Goal: Task Accomplishment & Management: Manage account settings

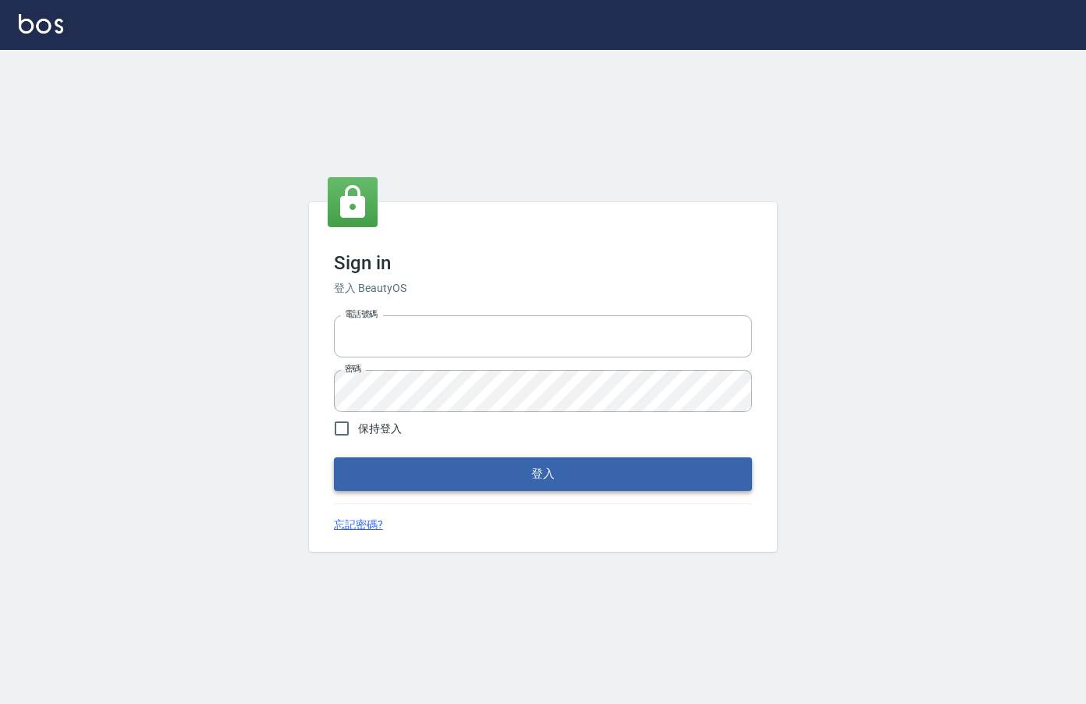
type input "0912850395"
click at [531, 481] on button "登入" at bounding box center [543, 473] width 418 height 33
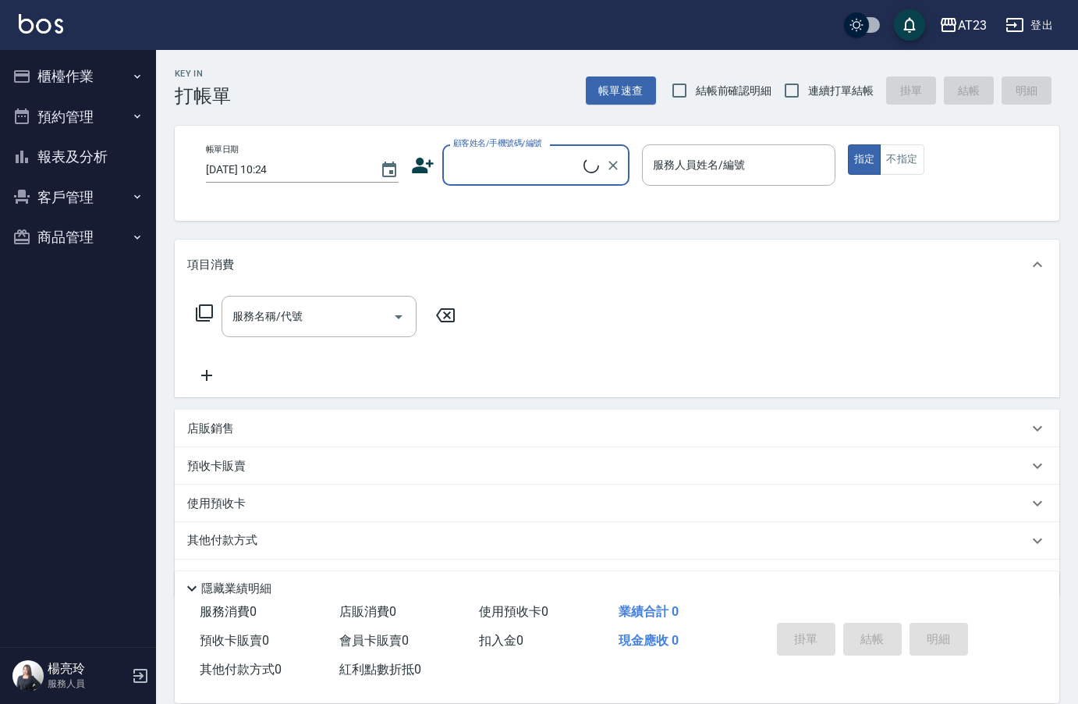
click at [75, 73] on button "櫃檯作業" at bounding box center [78, 76] width 144 height 41
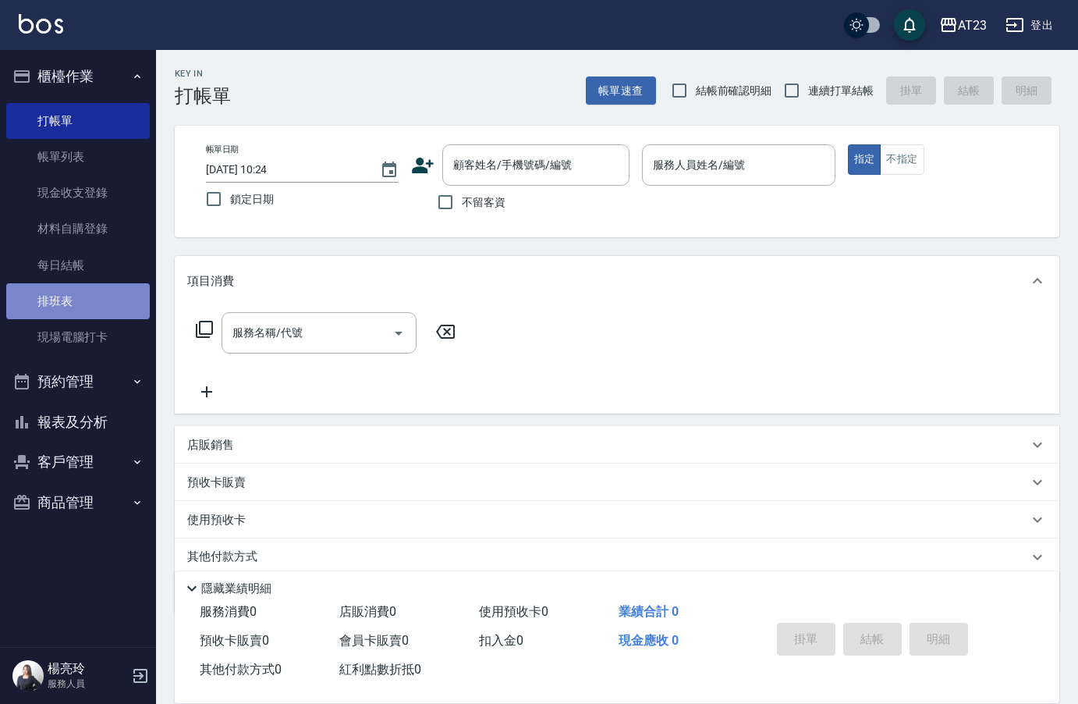
click at [80, 300] on link "排班表" at bounding box center [78, 301] width 144 height 36
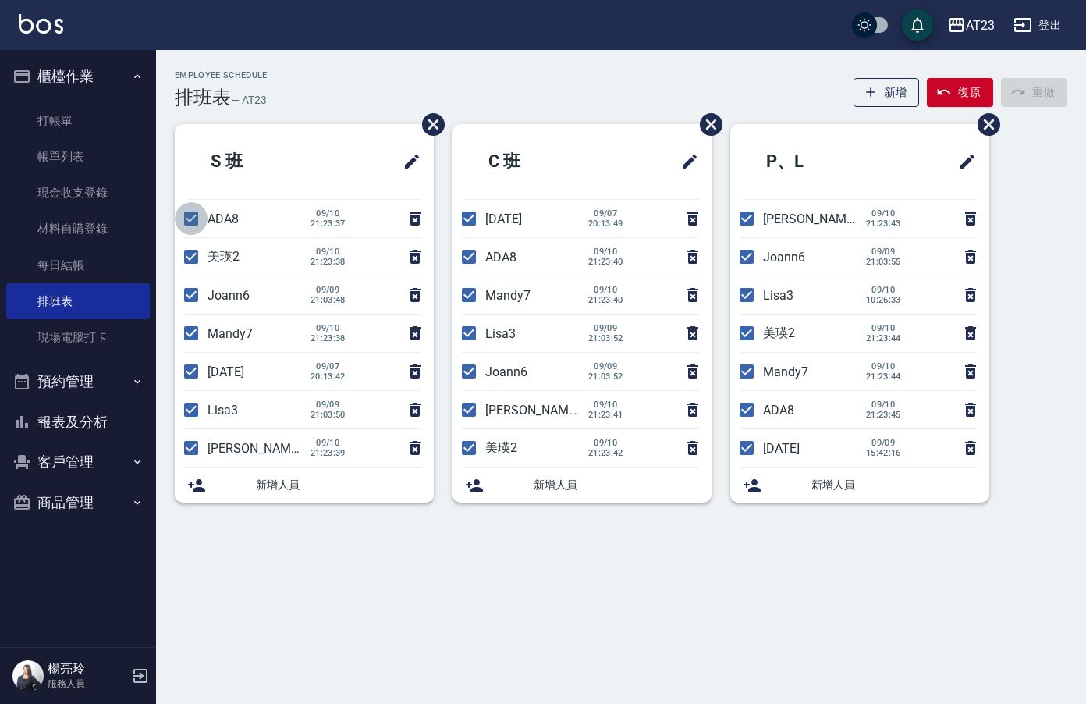
click at [183, 230] on input "checkbox" at bounding box center [191, 218] width 33 height 33
checkbox input "false"
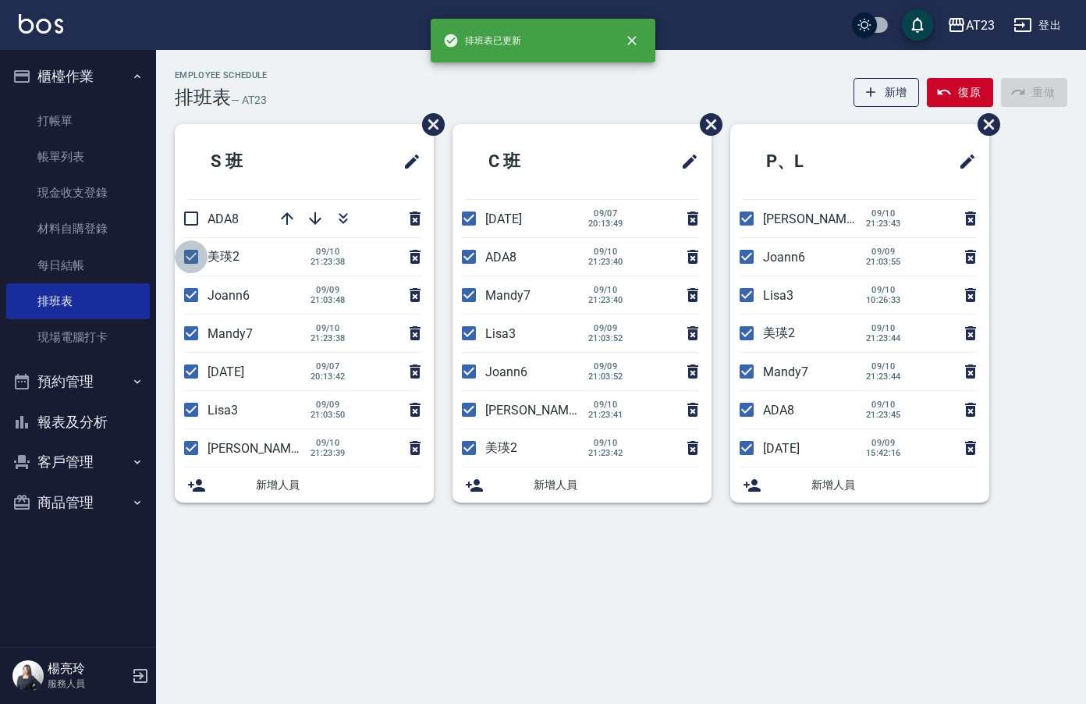
click at [188, 258] on input "checkbox" at bounding box center [191, 256] width 33 height 33
checkbox input "false"
click at [194, 339] on input "checkbox" at bounding box center [191, 333] width 33 height 33
checkbox input "false"
drag, startPoint x: 195, startPoint y: 407, endPoint x: 186, endPoint y: 410, distance: 9.9
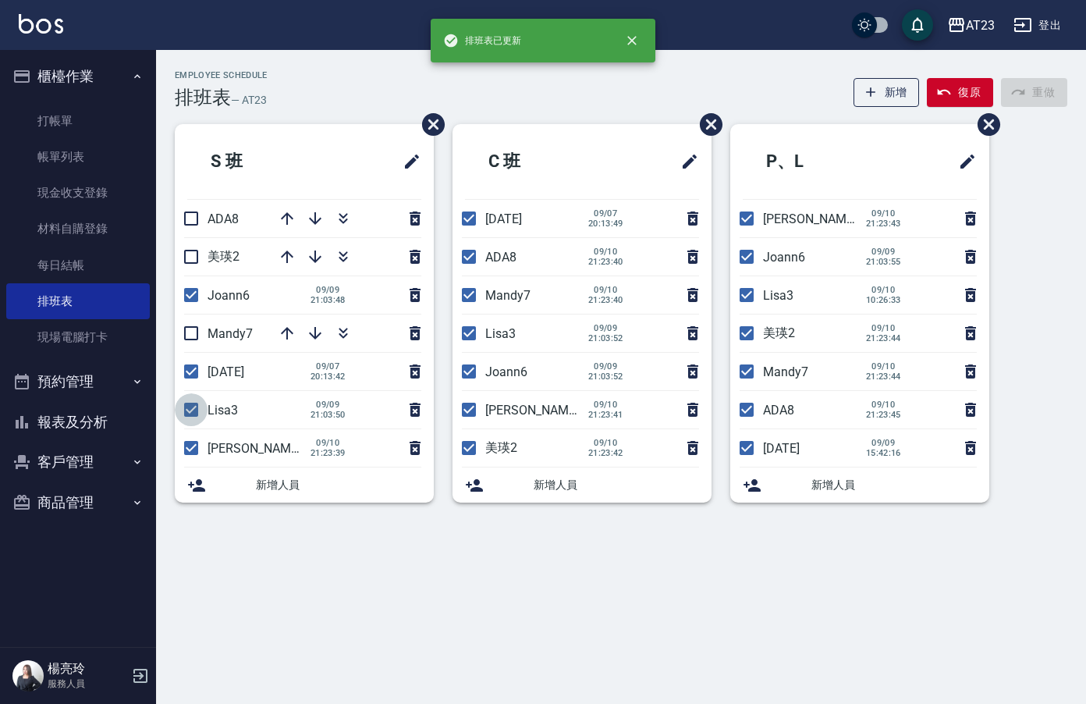
click at [194, 410] on input "checkbox" at bounding box center [191, 409] width 33 height 33
checkbox input "false"
click at [184, 450] on input "checkbox" at bounding box center [191, 447] width 33 height 33
checkbox input "false"
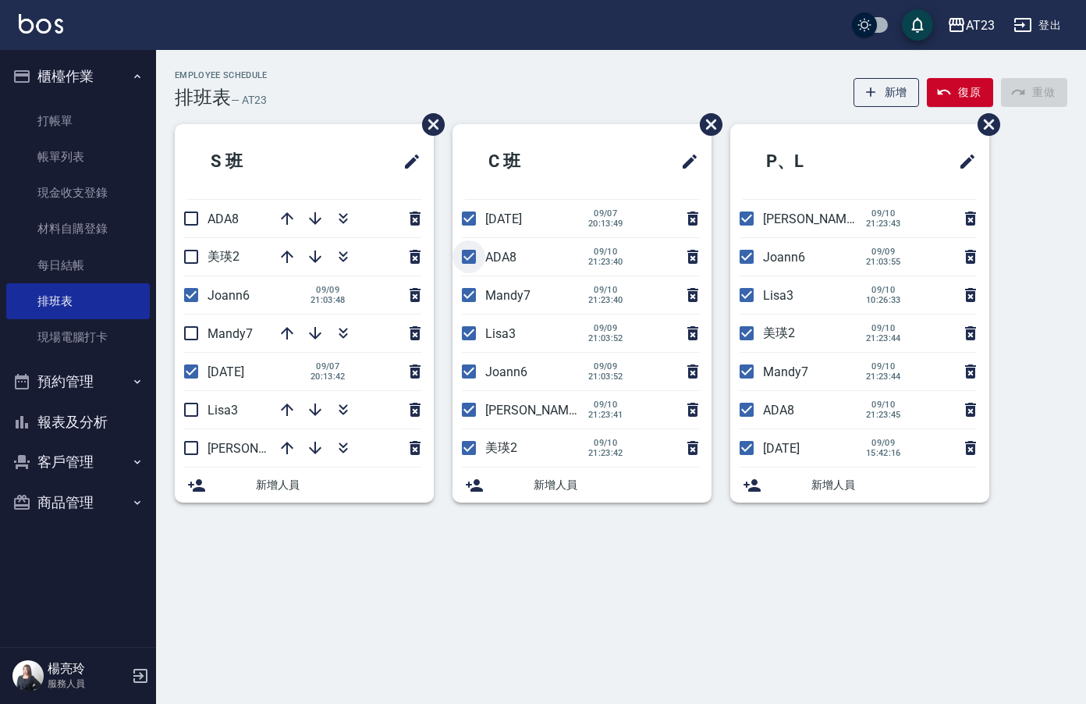
click at [471, 257] on input "checkbox" at bounding box center [469, 256] width 33 height 33
checkbox input "false"
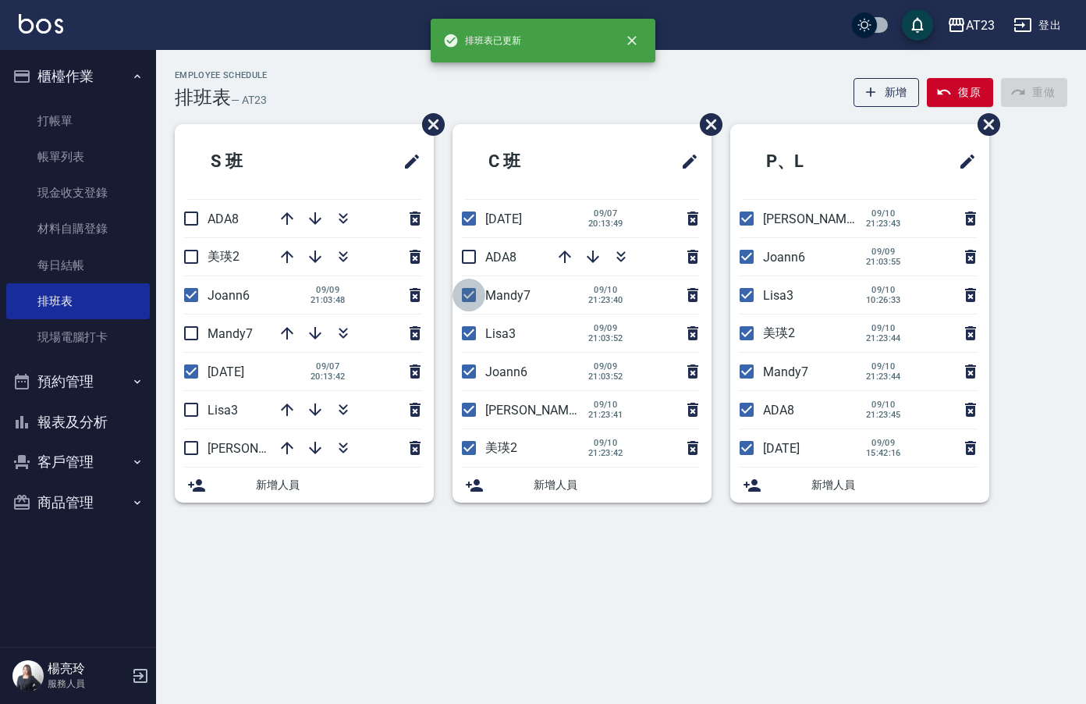
click at [473, 292] on input "checkbox" at bounding box center [469, 295] width 33 height 33
checkbox input "false"
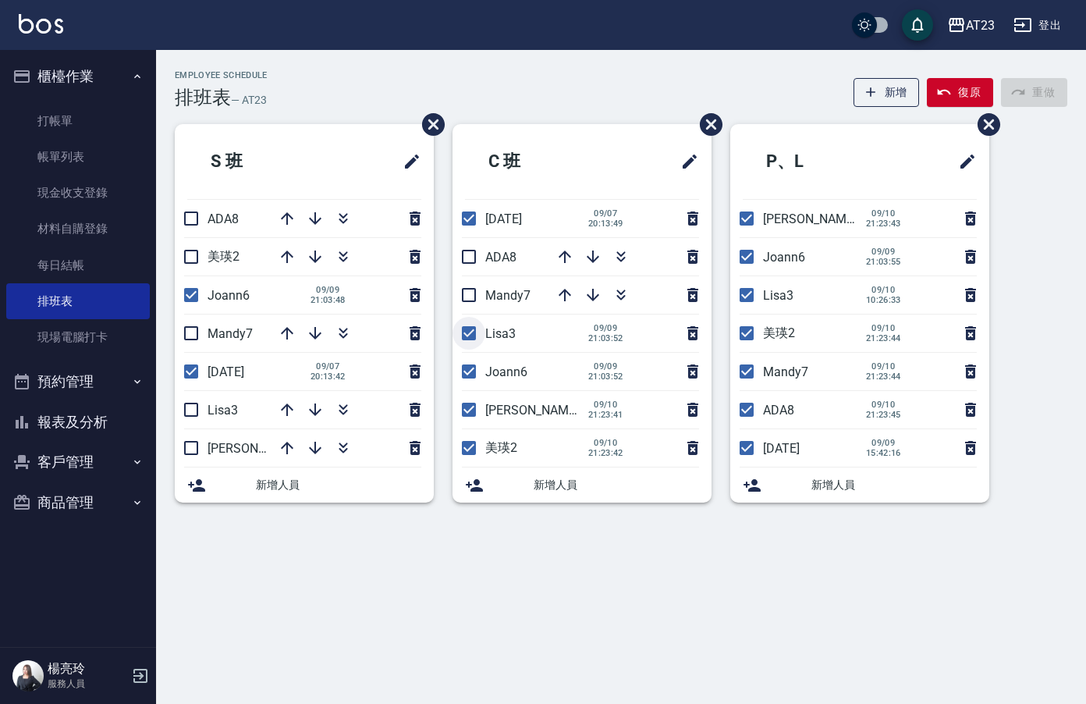
click at [471, 332] on input "checkbox" at bounding box center [469, 333] width 33 height 33
checkbox input "false"
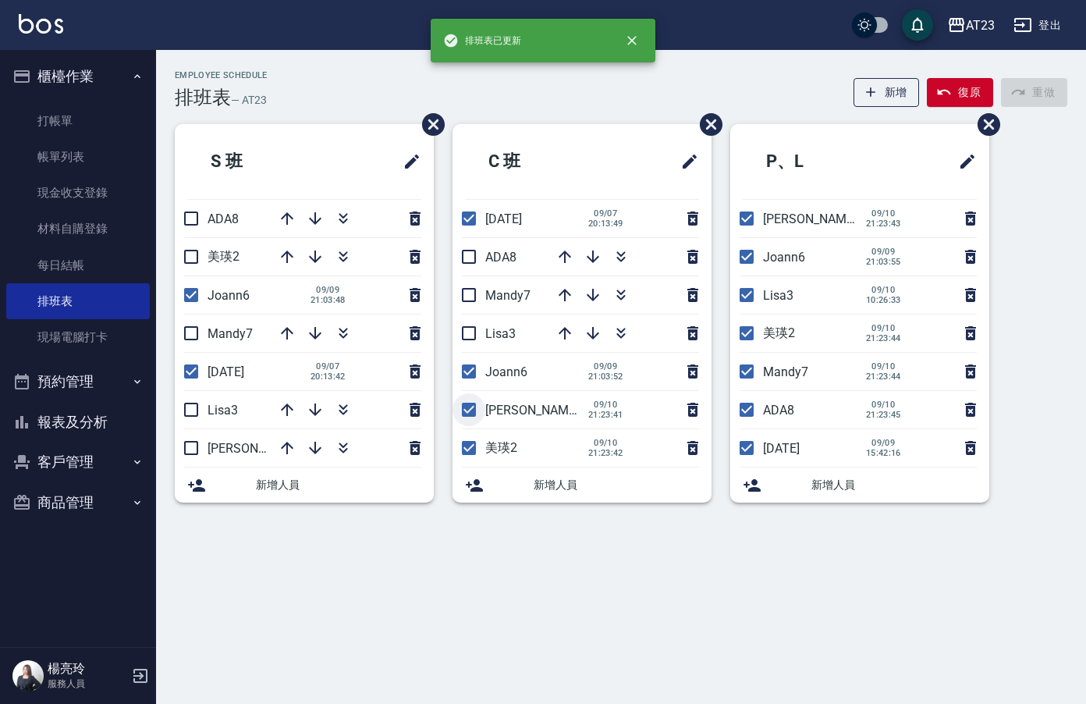
click at [471, 407] on input "checkbox" at bounding box center [469, 409] width 33 height 33
checkbox input "false"
click at [471, 451] on input "checkbox" at bounding box center [469, 447] width 33 height 33
checkbox input "false"
click at [755, 228] on input "checkbox" at bounding box center [746, 218] width 33 height 33
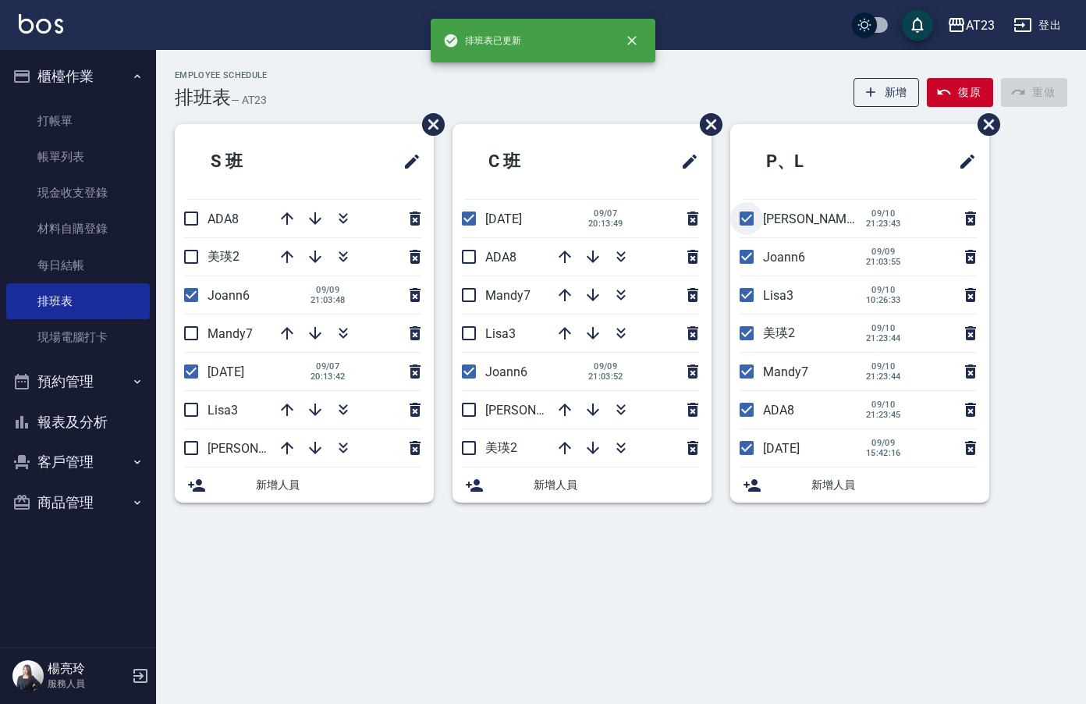
checkbox input "false"
click at [746, 296] on input "checkbox" at bounding box center [746, 295] width 33 height 33
checkbox input "false"
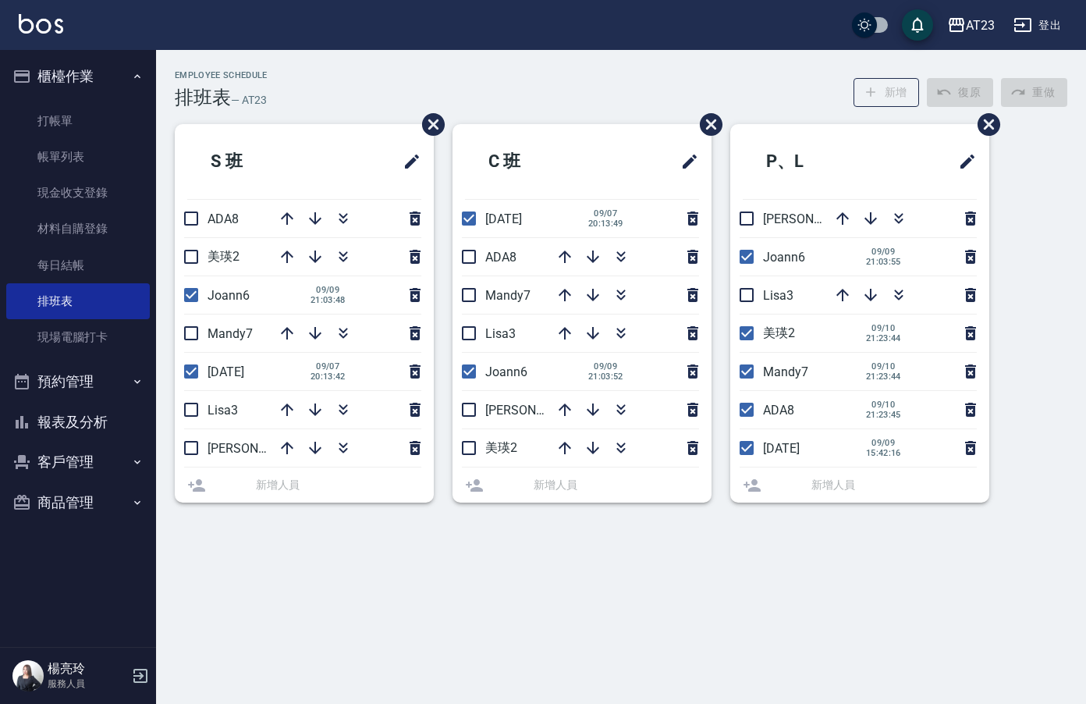
click at [748, 336] on input "checkbox" at bounding box center [746, 333] width 33 height 33
checkbox input "false"
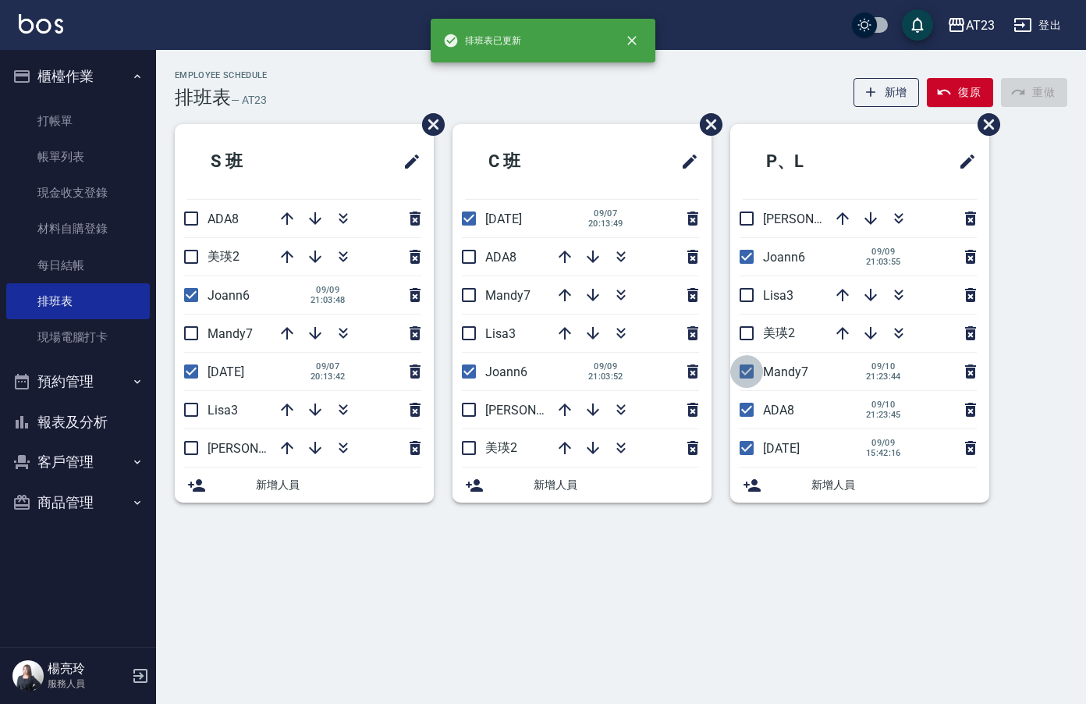
click at [749, 375] on input "checkbox" at bounding box center [746, 371] width 33 height 33
checkbox input "false"
click at [748, 411] on input "checkbox" at bounding box center [746, 409] width 33 height 33
checkbox input "false"
